Goal: Navigation & Orientation: Find specific page/section

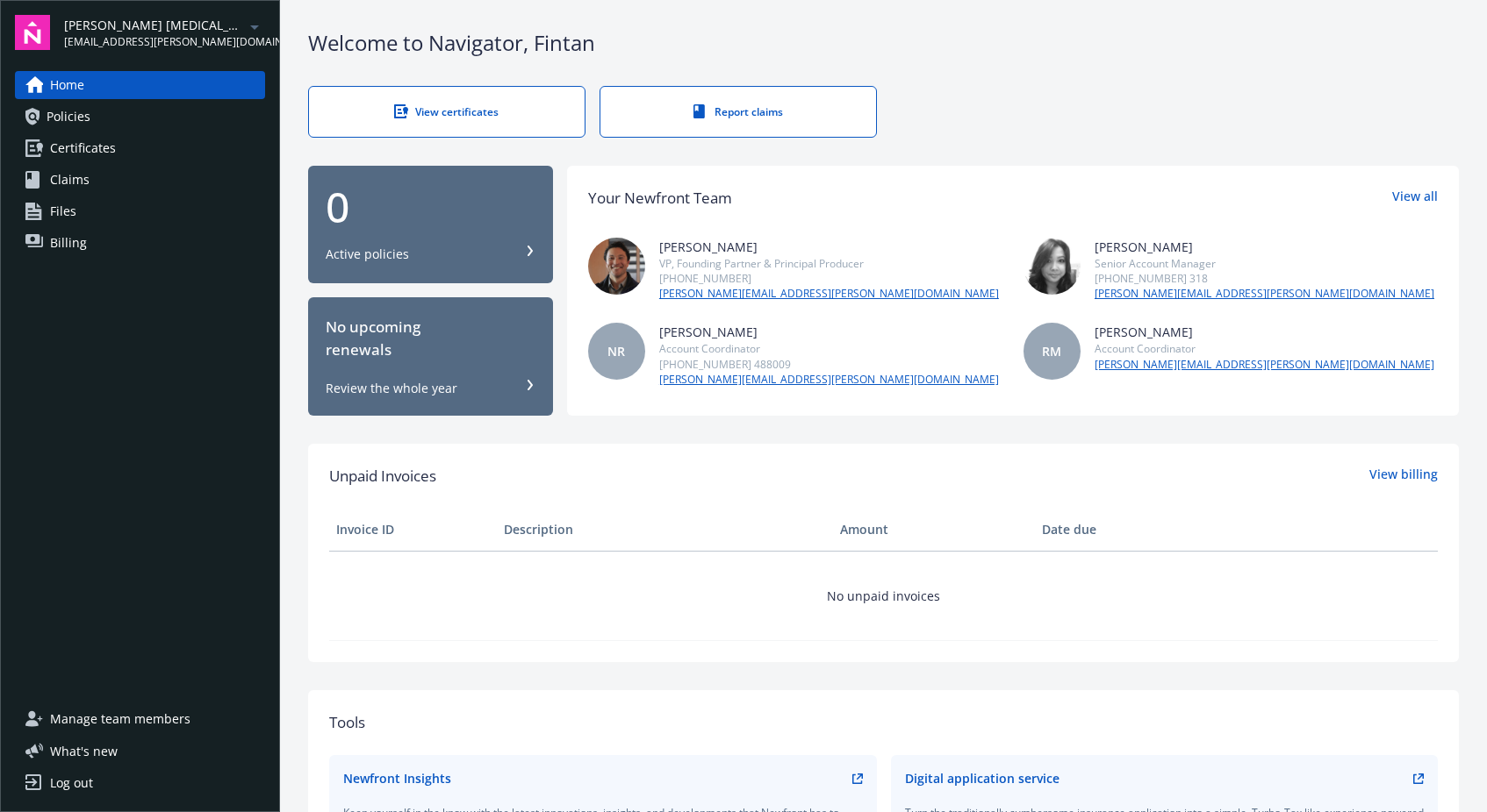
click at [244, 24] on icon "arrowDropDown" at bounding box center [254, 27] width 21 height 21
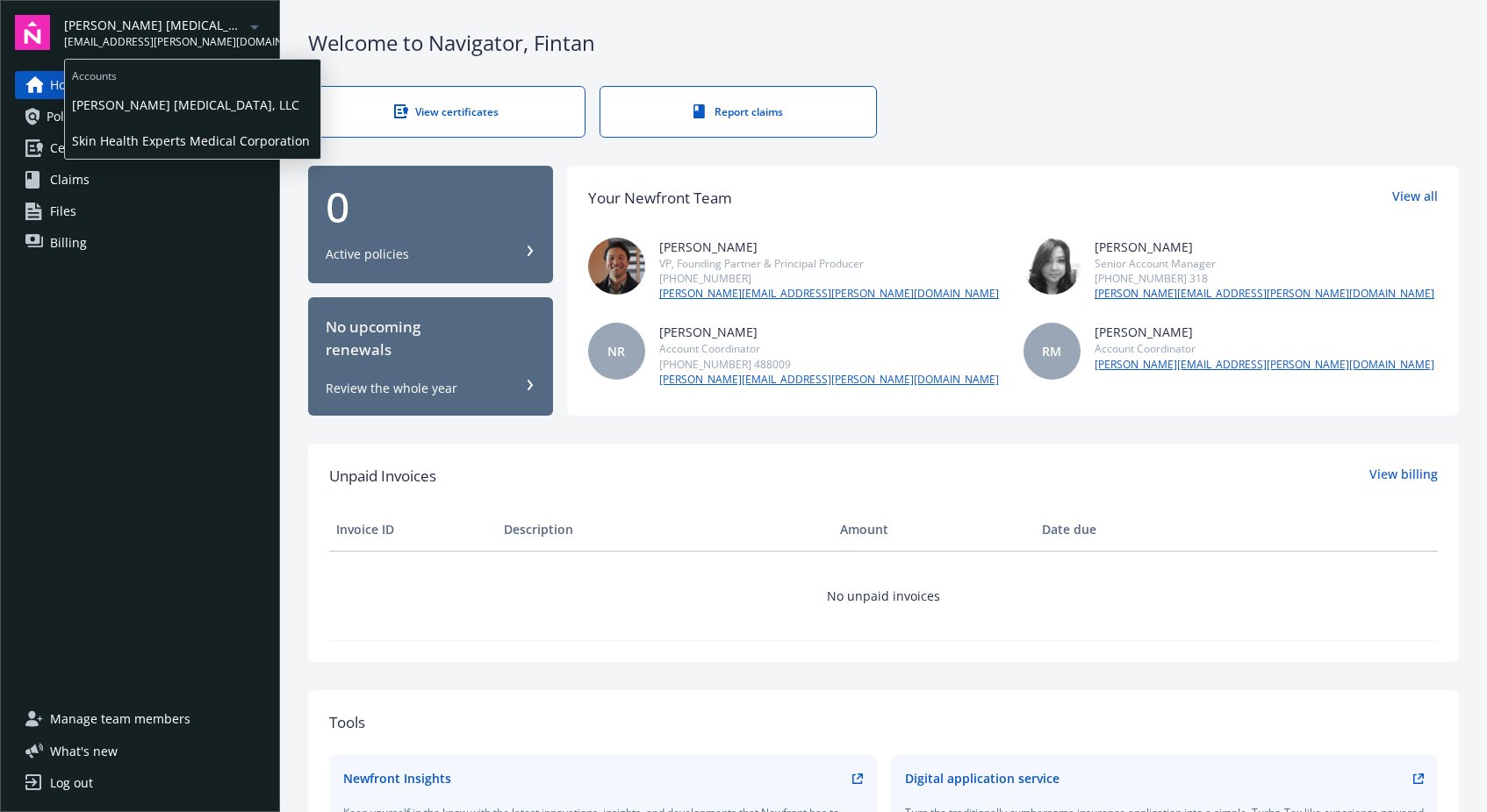
click at [185, 135] on span "Skin Health Experts Medical Corporation" at bounding box center [192, 141] width 241 height 36
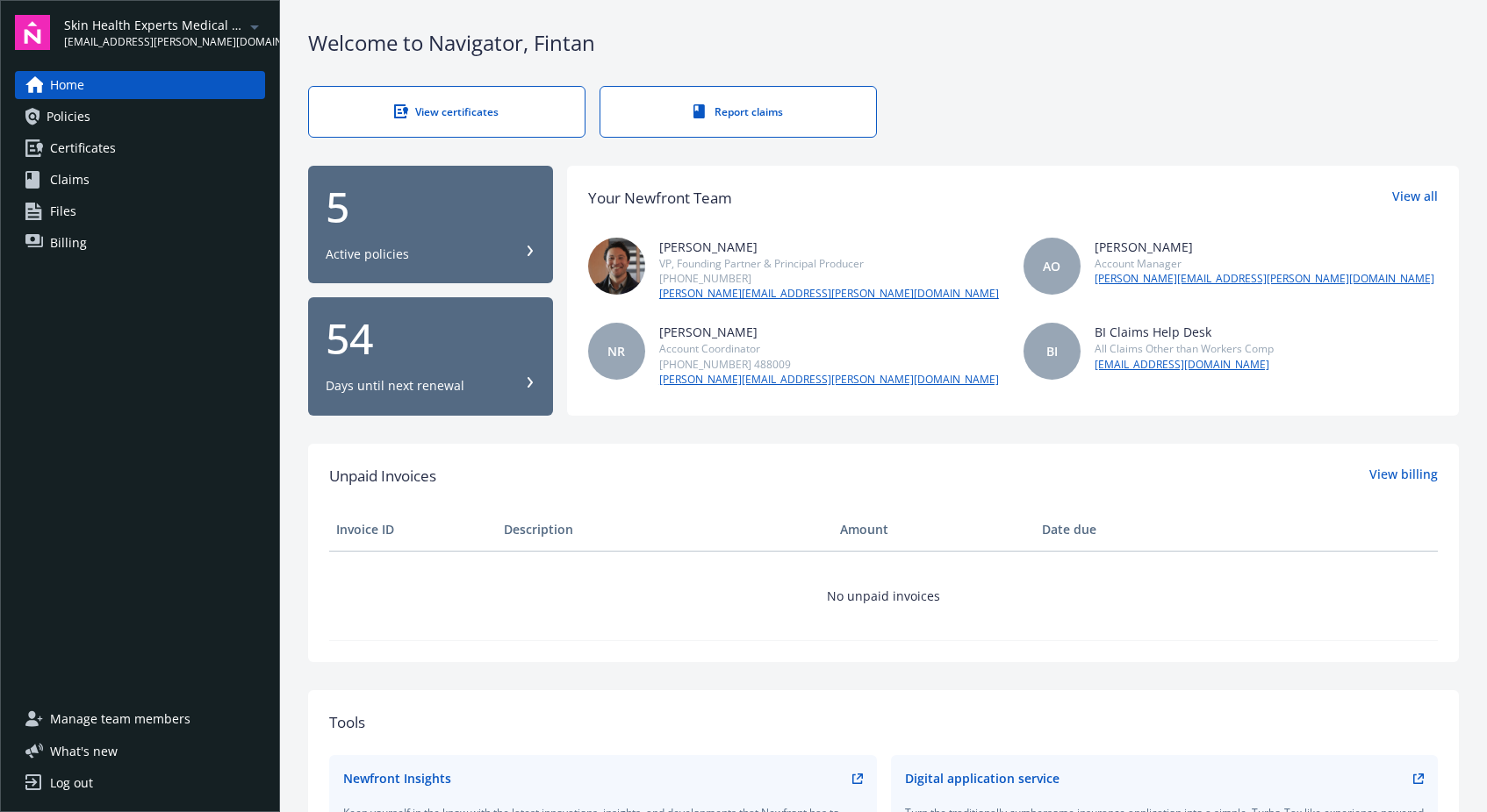
click at [254, 29] on icon "arrowDropDown" at bounding box center [254, 28] width 9 height 4
